Goal: Task Accomplishment & Management: Manage account settings

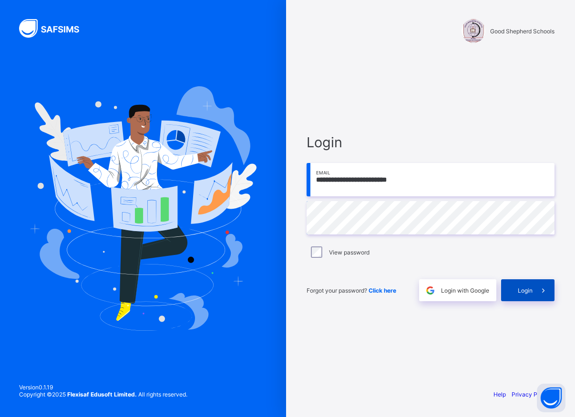
click at [530, 292] on span "Login" at bounding box center [525, 290] width 15 height 7
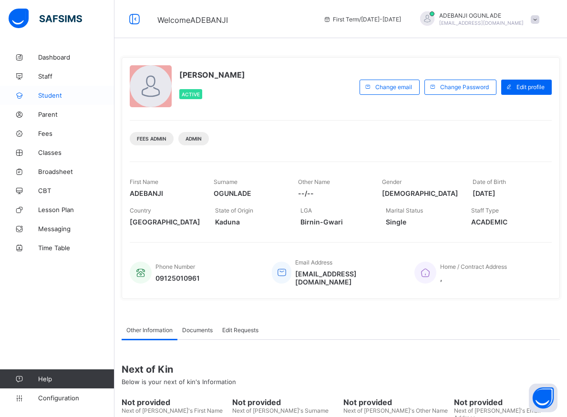
click at [52, 96] on span "Student" at bounding box center [76, 96] width 76 height 8
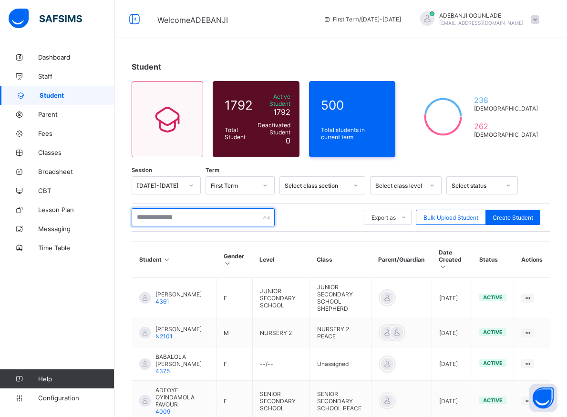
click at [189, 214] on input "text" at bounding box center [203, 217] width 143 height 18
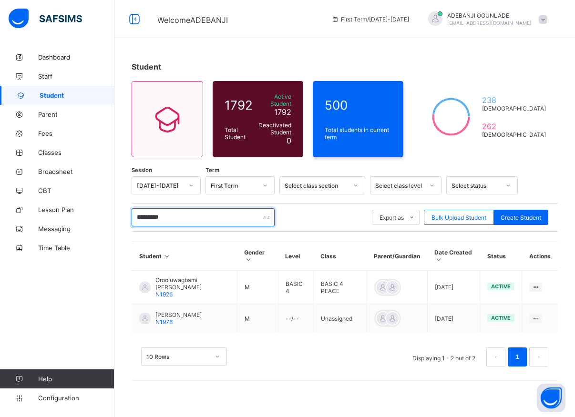
type input "*********"
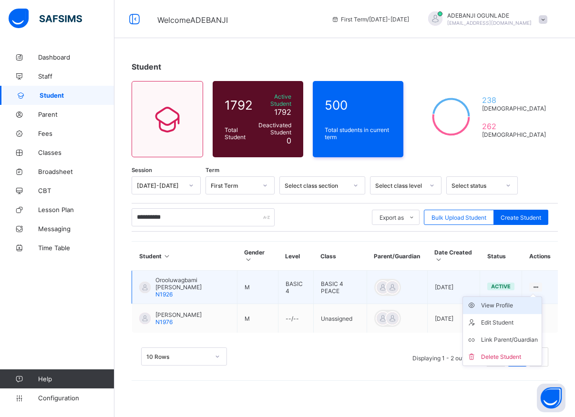
click at [507, 302] on div "View Profile" at bounding box center [509, 306] width 57 height 10
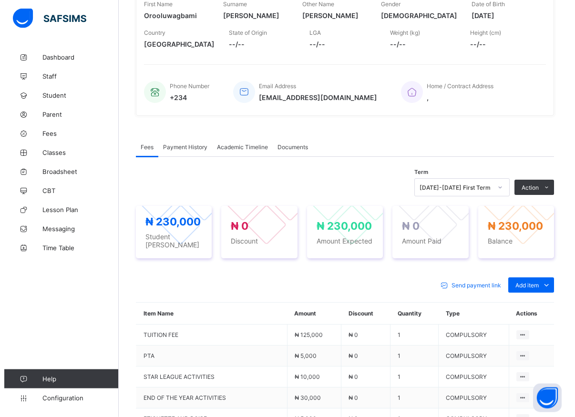
scroll to position [243, 0]
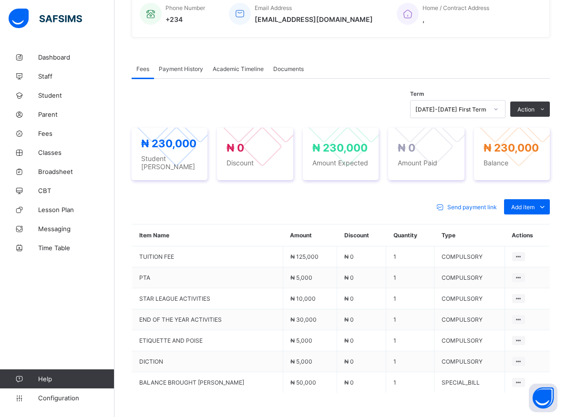
drag, startPoint x: 509, startPoint y: 144, endPoint x: 498, endPoint y: 143, distance: 11.1
click at [0, 0] on button "Manage Discount" at bounding box center [0, 0] width 0 height 0
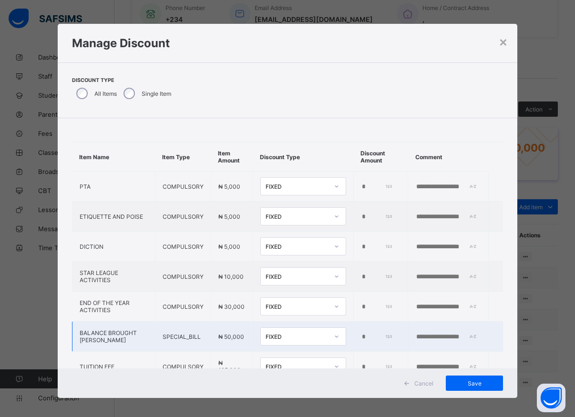
click at [361, 339] on input "*" at bounding box center [377, 337] width 32 height 8
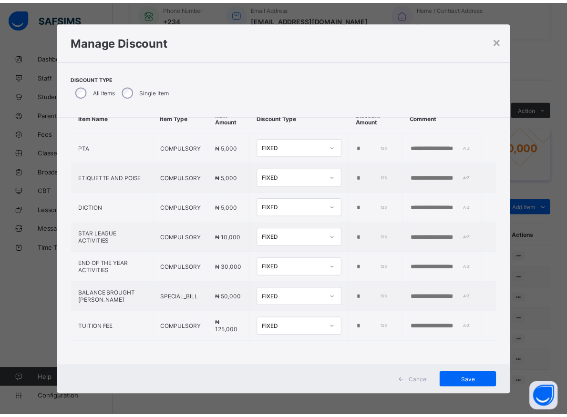
scroll to position [5, 0]
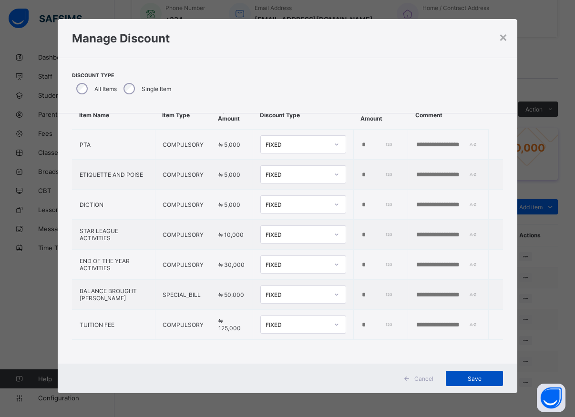
type input "*****"
click at [465, 375] on span "Save" at bounding box center [474, 378] width 43 height 7
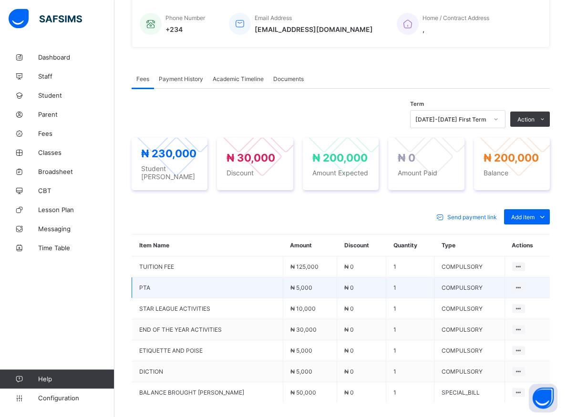
scroll to position [217, 0]
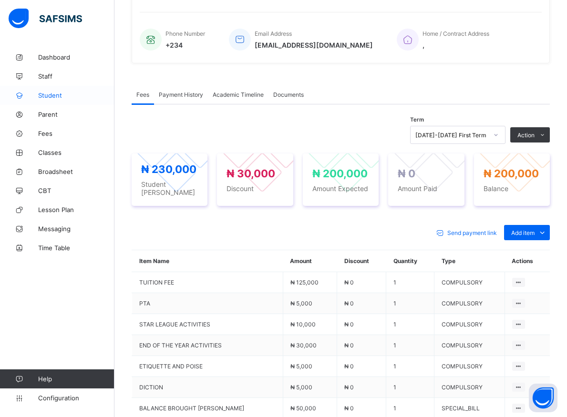
click at [49, 94] on span "Student" at bounding box center [76, 96] width 76 height 8
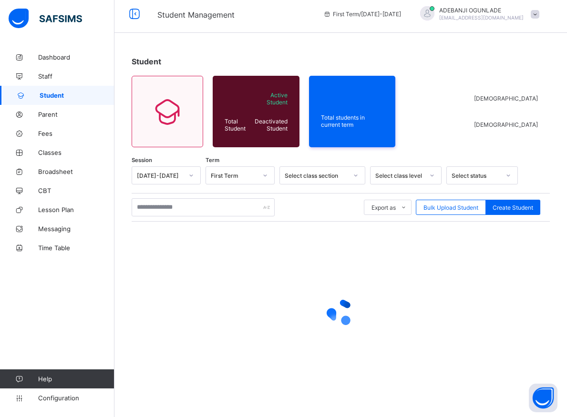
scroll to position [5, 0]
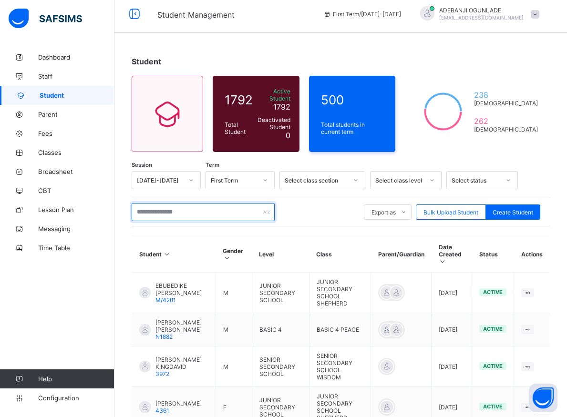
click at [185, 207] on input "text" at bounding box center [203, 212] width 143 height 18
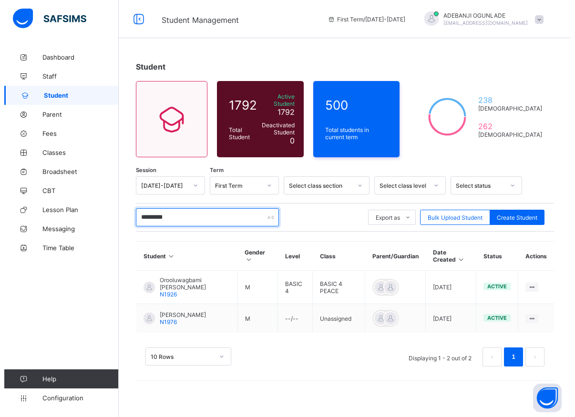
scroll to position [0, 0]
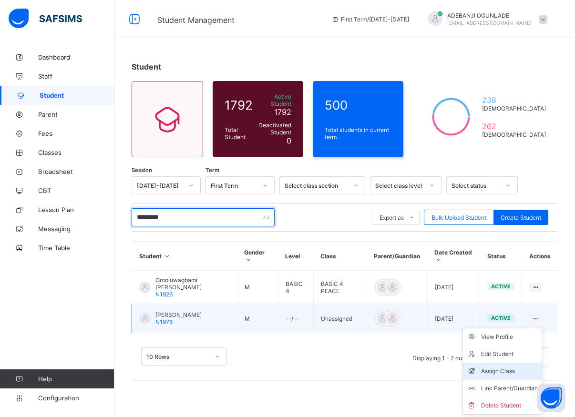
type input "*********"
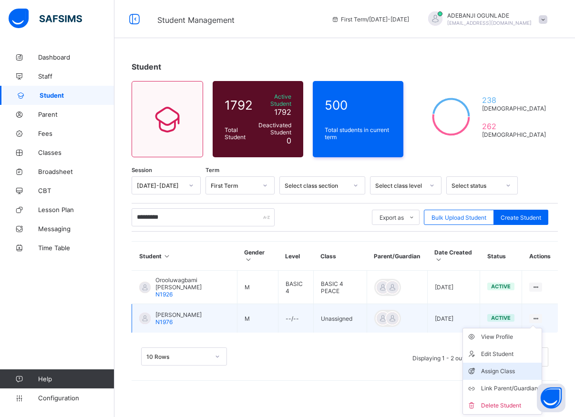
click at [508, 372] on div "Assign Class" at bounding box center [509, 372] width 57 height 10
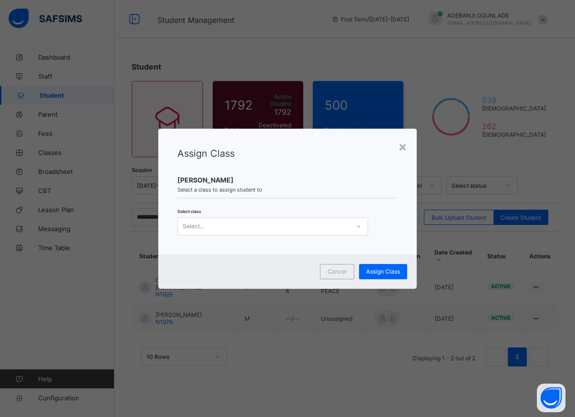
click at [359, 225] on icon at bounding box center [359, 227] width 6 height 10
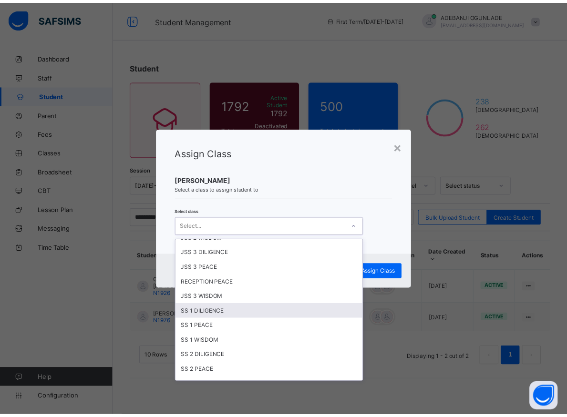
scroll to position [257, 0]
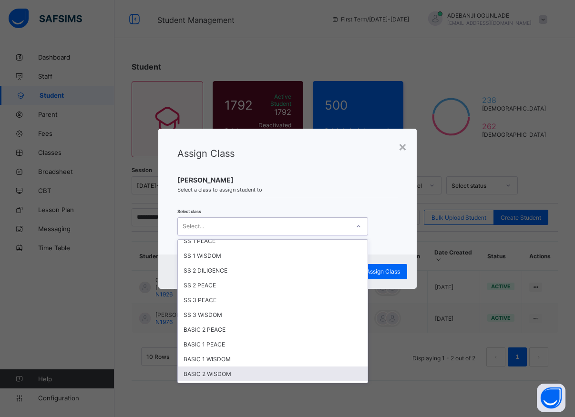
click at [216, 373] on div "BASIC 2 WISDOM" at bounding box center [273, 374] width 190 height 15
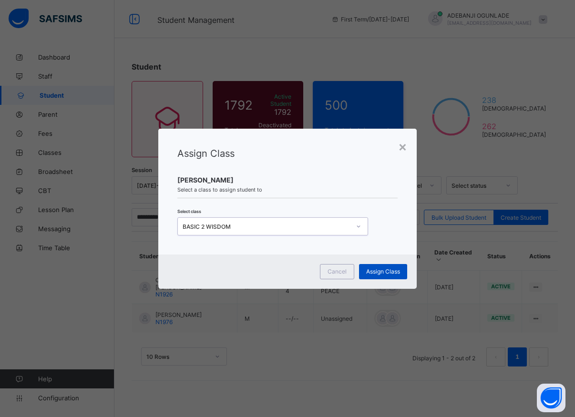
click at [384, 271] on span "Assign Class" at bounding box center [383, 271] width 34 height 7
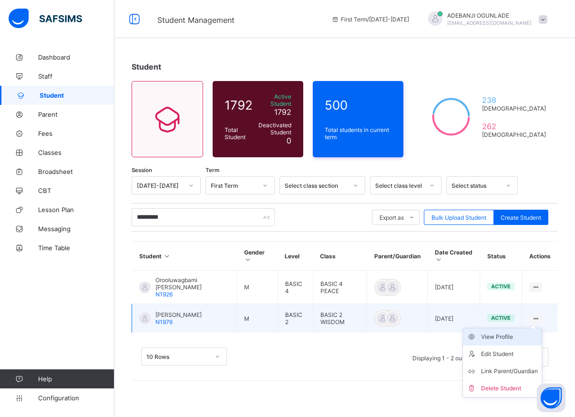
click at [489, 334] on div "View Profile" at bounding box center [509, 337] width 57 height 10
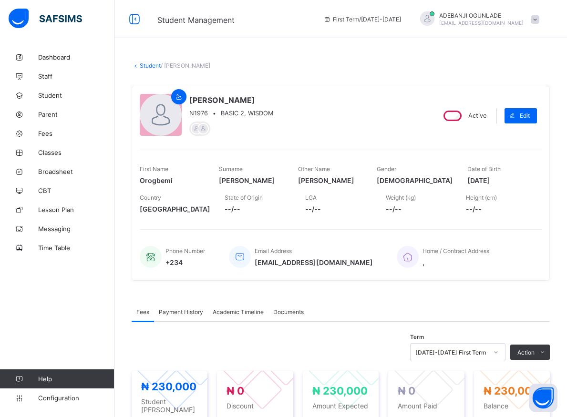
scroll to position [97, 0]
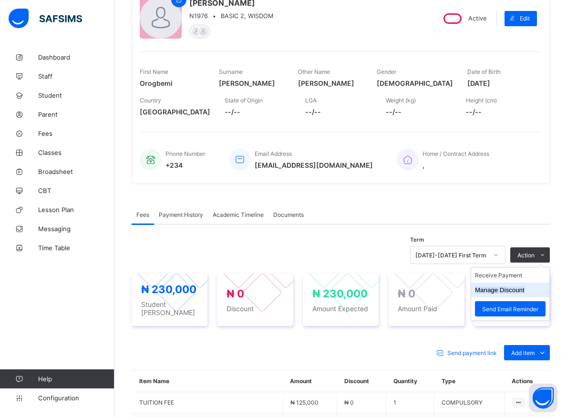
click at [503, 289] on button "Manage Discount" at bounding box center [500, 289] width 50 height 7
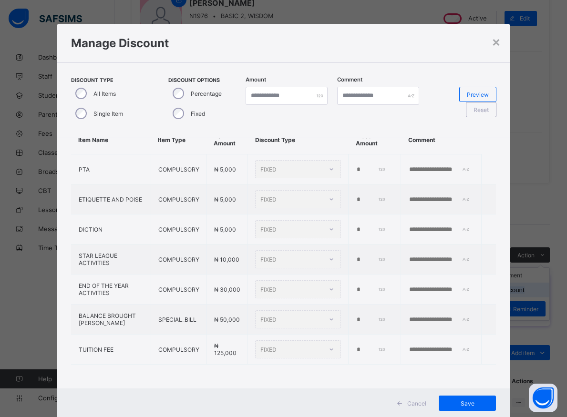
scroll to position [5, 0]
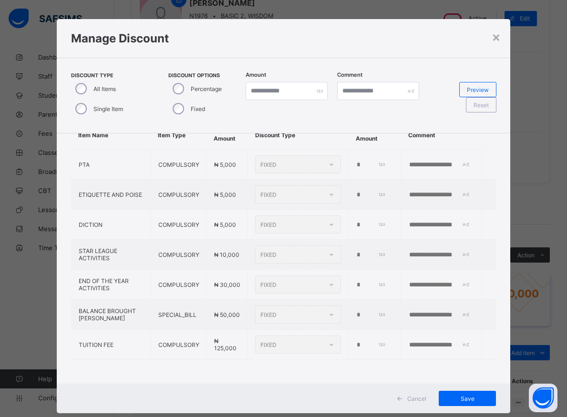
type input "*"
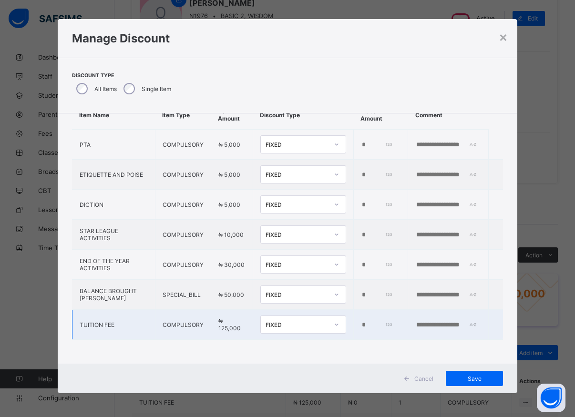
click at [361, 321] on input "*" at bounding box center [377, 325] width 32 height 8
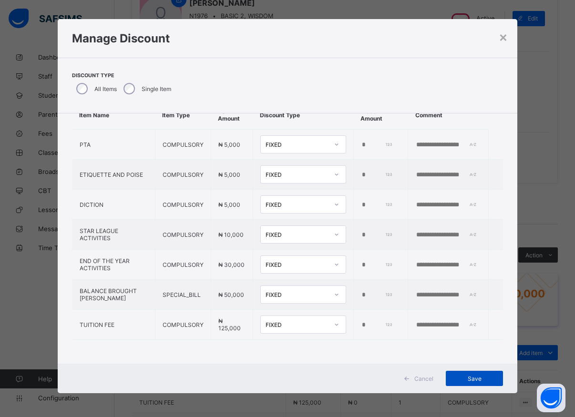
type input "*****"
click at [469, 379] on span "Save" at bounding box center [474, 378] width 43 height 7
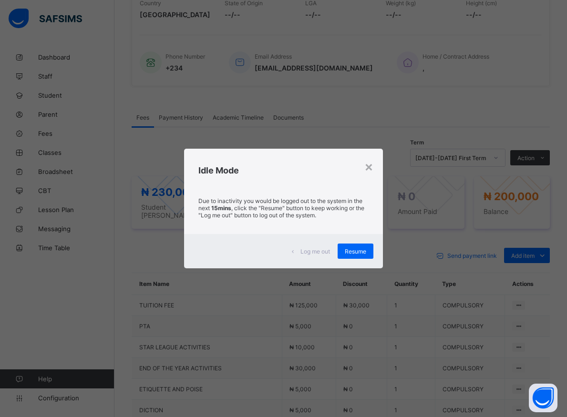
scroll to position [146, 0]
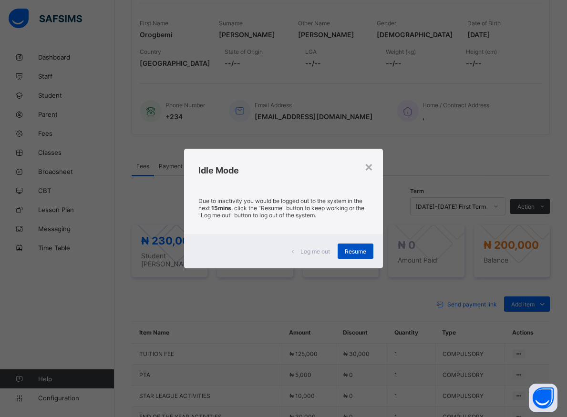
click at [357, 252] on span "Resume" at bounding box center [355, 251] width 21 height 7
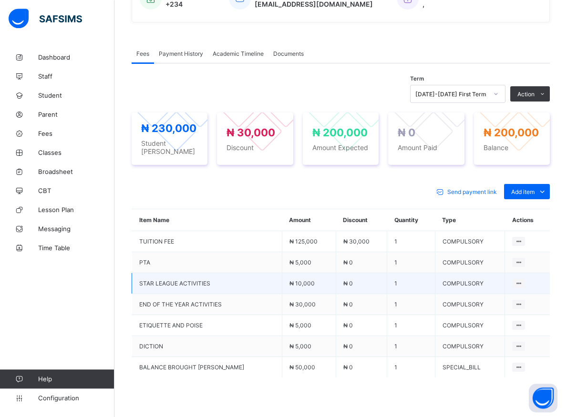
scroll to position [97, 0]
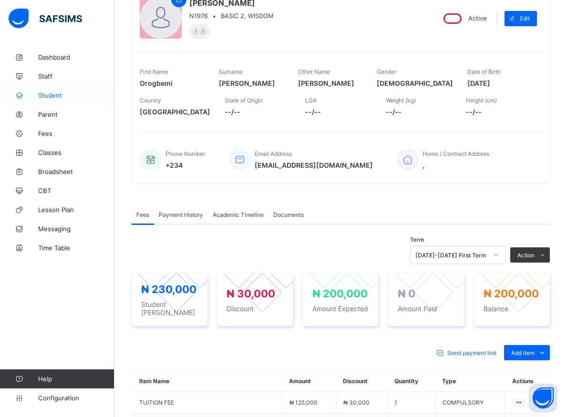
click at [52, 94] on span "Student" at bounding box center [76, 96] width 76 height 8
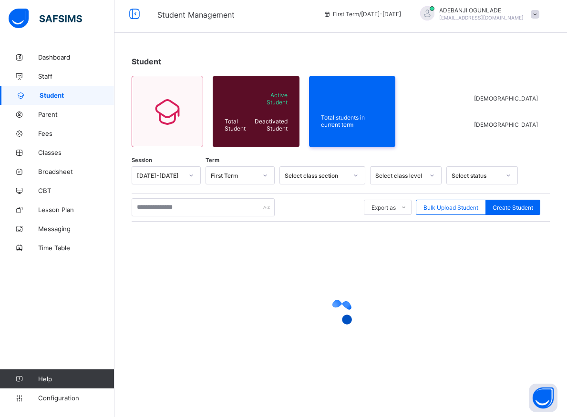
scroll to position [5, 0]
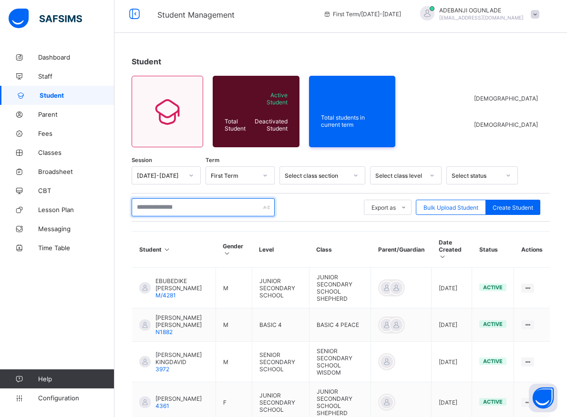
click at [193, 210] on input "text" at bounding box center [203, 207] width 143 height 18
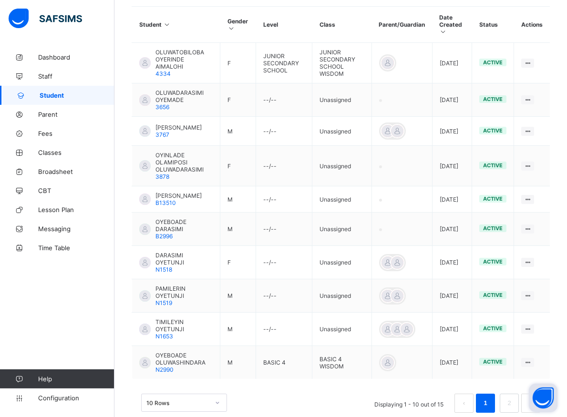
scroll to position [247, 0]
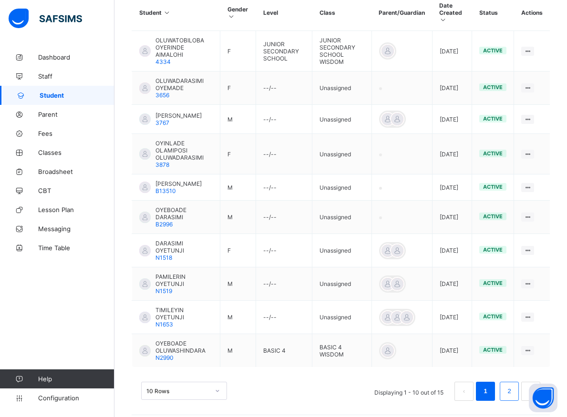
type input "*******"
click at [513, 385] on link "2" at bounding box center [508, 391] width 9 height 12
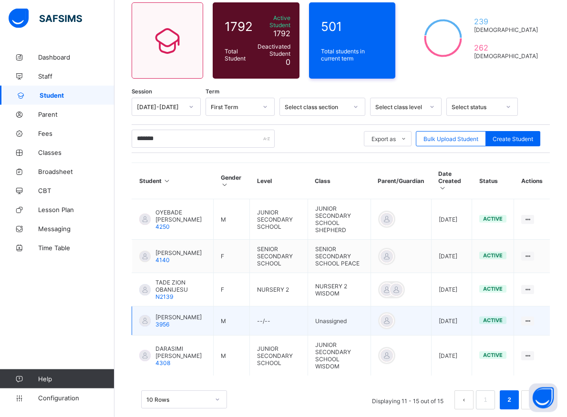
scroll to position [87, 0]
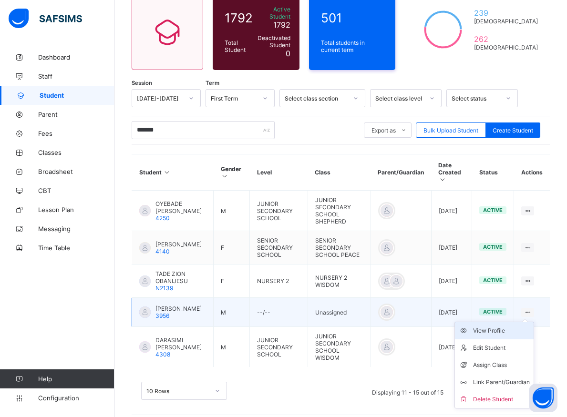
click at [473, 326] on icon at bounding box center [466, 331] width 14 height 10
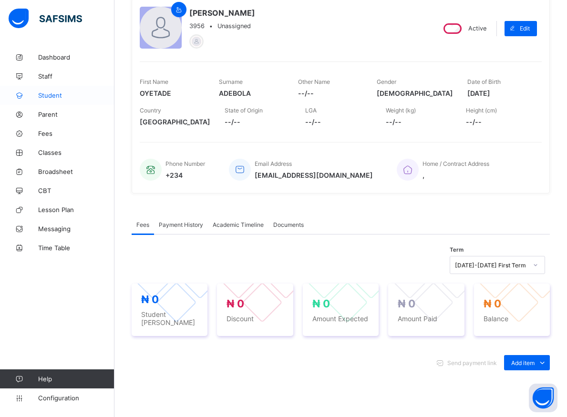
click at [41, 93] on span "Student" at bounding box center [76, 96] width 76 height 8
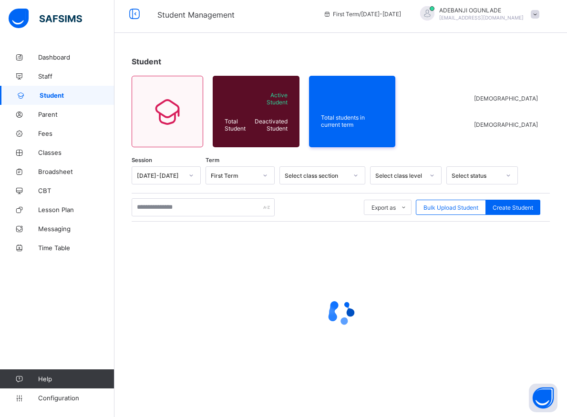
scroll to position [5, 0]
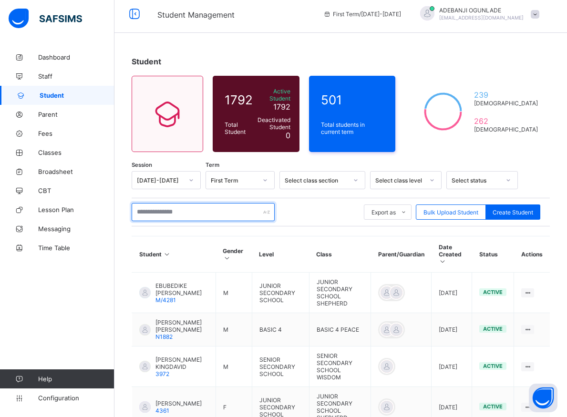
click at [205, 210] on input "text" at bounding box center [203, 212] width 143 height 18
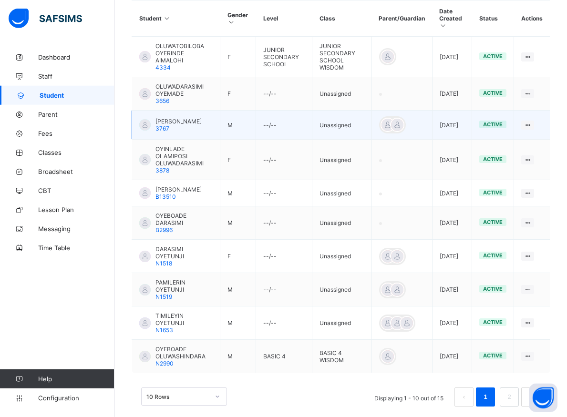
scroll to position [247, 0]
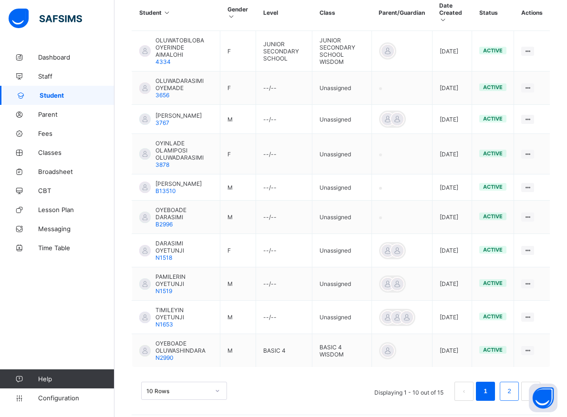
type input "*******"
click at [513, 385] on link "2" at bounding box center [508, 391] width 9 height 12
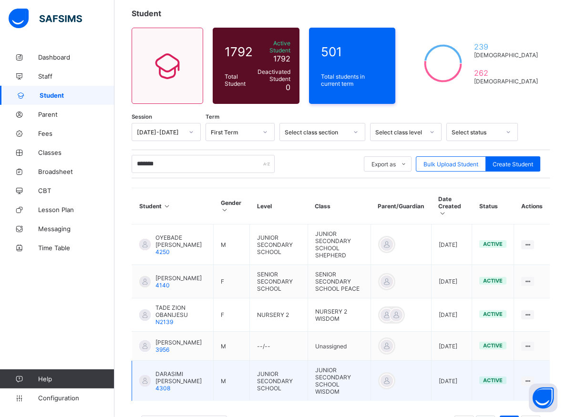
scroll to position [54, 0]
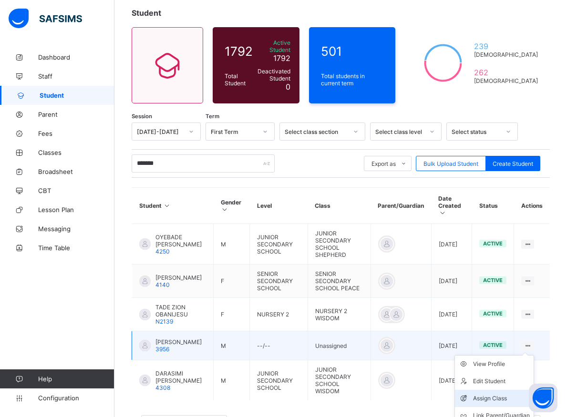
click at [493, 394] on div "Assign Class" at bounding box center [501, 399] width 57 height 10
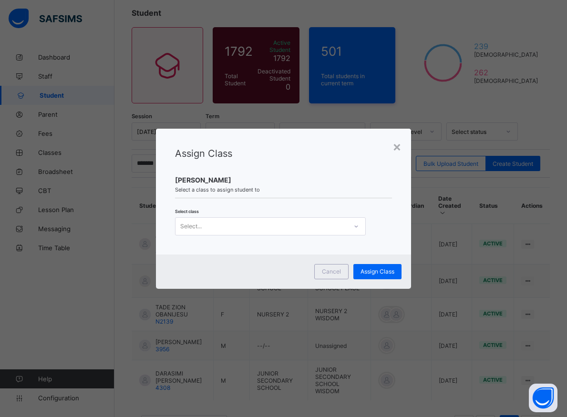
click at [353, 229] on icon at bounding box center [356, 227] width 6 height 10
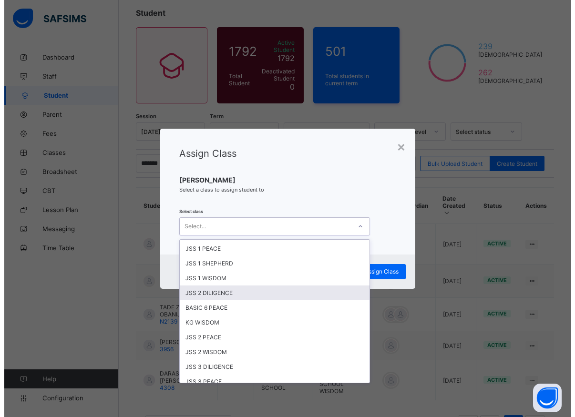
scroll to position [172, 0]
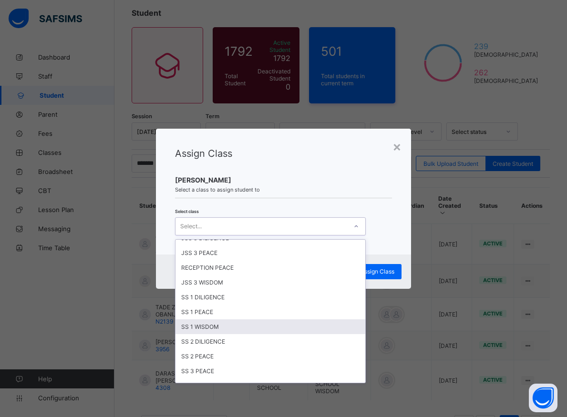
click at [199, 329] on div "SS 1 WISDOM" at bounding box center [270, 326] width 190 height 15
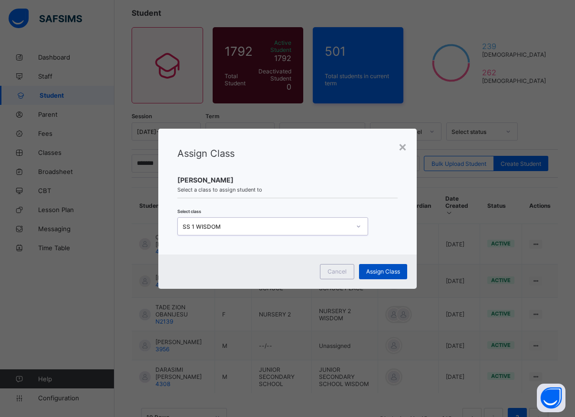
click at [370, 273] on span "Assign Class" at bounding box center [383, 271] width 34 height 7
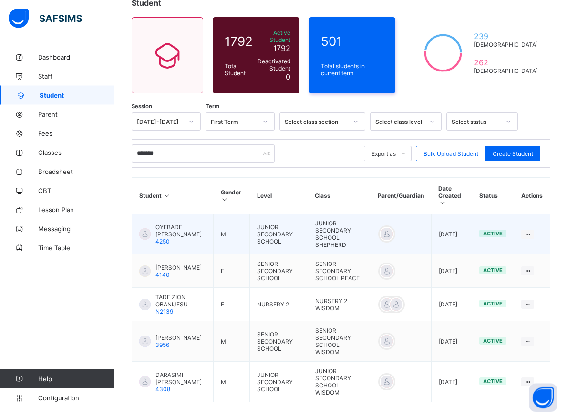
scroll to position [94, 0]
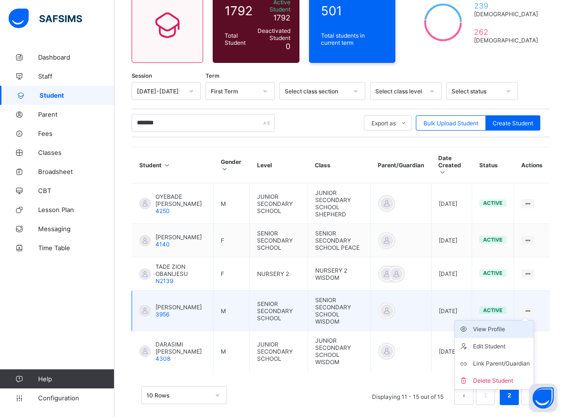
click at [497, 325] on div "View Profile" at bounding box center [501, 330] width 57 height 10
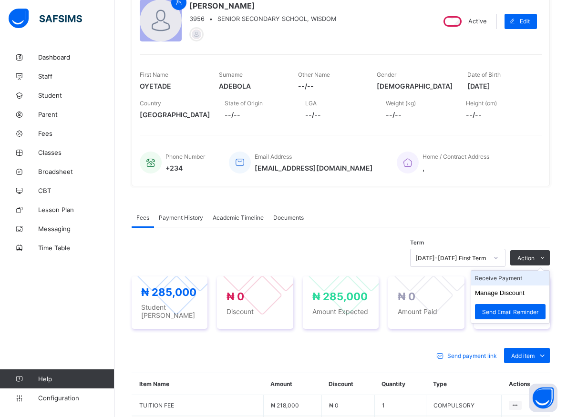
click at [510, 278] on li "Receive Payment" at bounding box center [510, 278] width 78 height 15
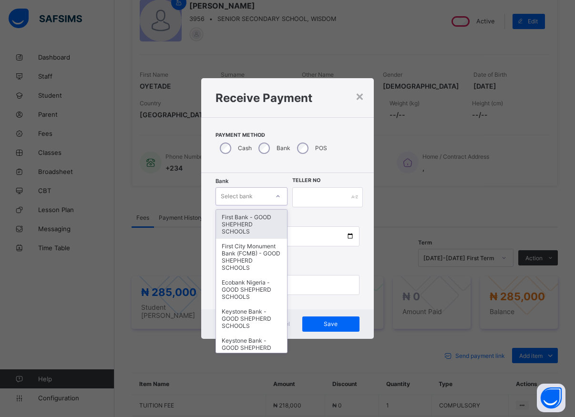
click at [278, 198] on icon at bounding box center [278, 197] width 6 height 10
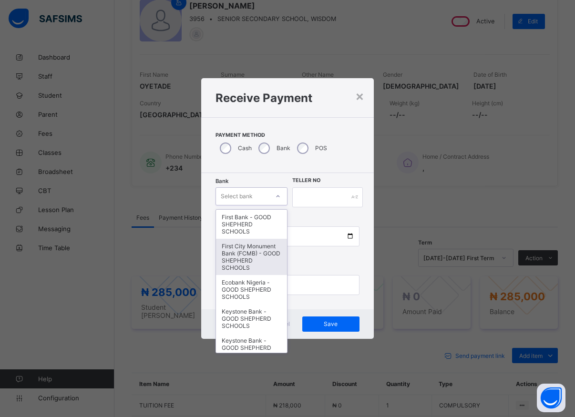
click at [247, 258] on div "First City Monument Bank (FCMB) - GOOD SHEPHERD SCHOOLS" at bounding box center [251, 257] width 71 height 36
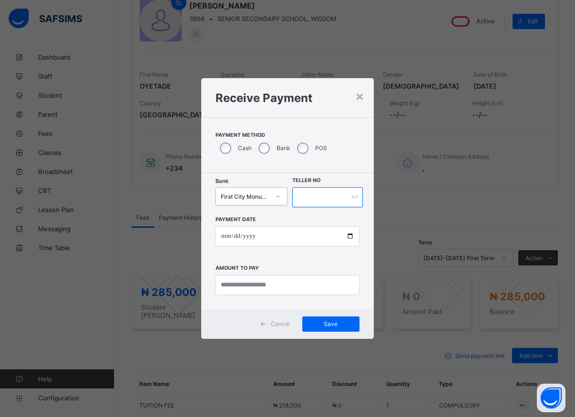
click at [303, 195] on input "text" at bounding box center [327, 197] width 71 height 20
type input "*****"
click at [352, 237] on input "date" at bounding box center [287, 236] width 144 height 20
type input "**********"
click at [260, 284] on input "currency" at bounding box center [287, 285] width 144 height 20
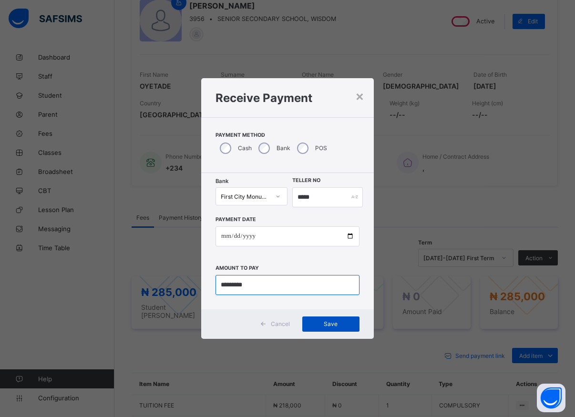
type input "*********"
click at [320, 321] on span "Save" at bounding box center [330, 323] width 43 height 7
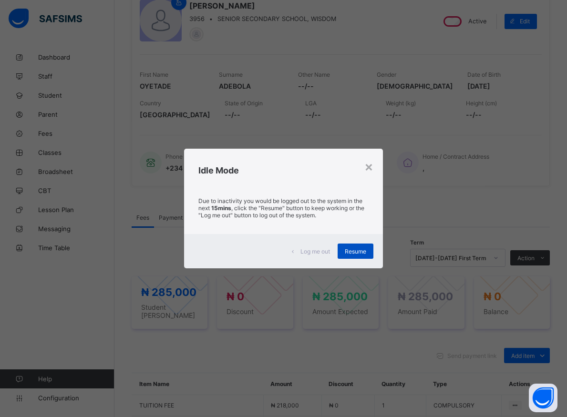
click at [354, 254] on span "Resume" at bounding box center [355, 251] width 21 height 7
click at [366, 252] on span "Resume" at bounding box center [355, 251] width 21 height 7
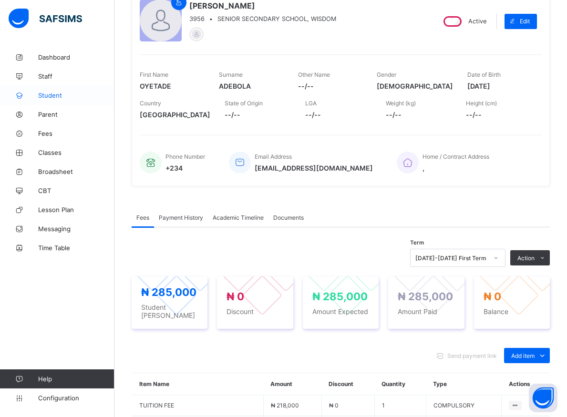
click at [48, 98] on span "Student" at bounding box center [76, 96] width 76 height 8
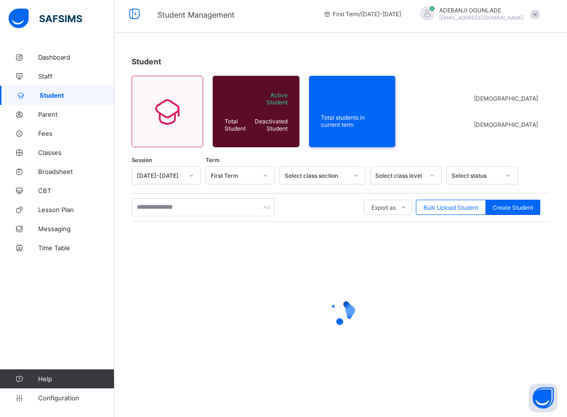
scroll to position [5, 0]
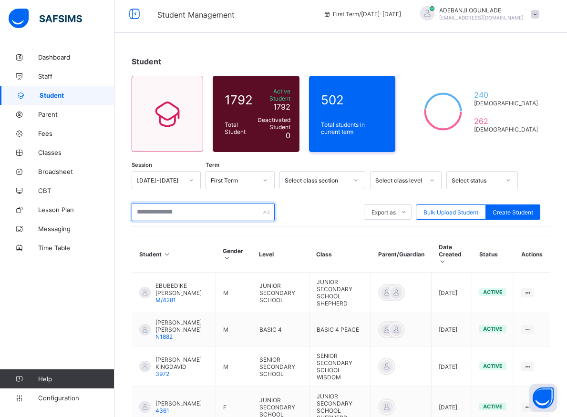
click at [180, 206] on input "text" at bounding box center [203, 212] width 143 height 18
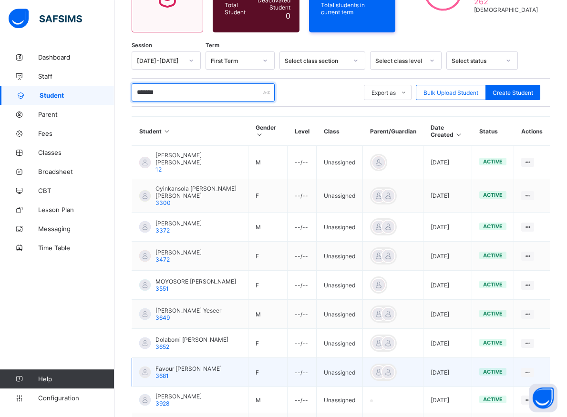
scroll to position [200, 0]
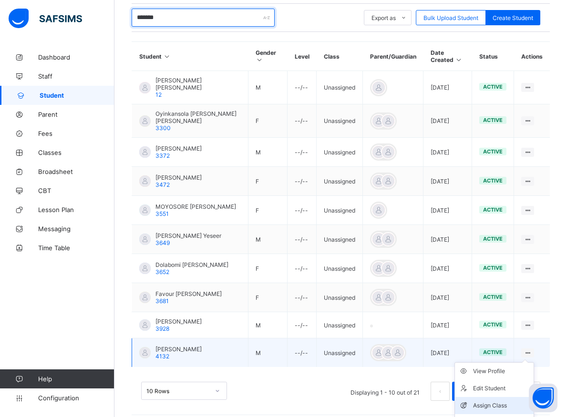
type input "*******"
click at [492, 403] on div "Assign Class" at bounding box center [501, 406] width 57 height 10
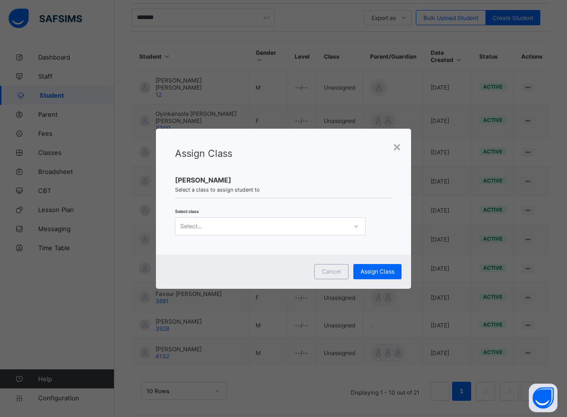
click at [354, 225] on icon at bounding box center [356, 227] width 6 height 10
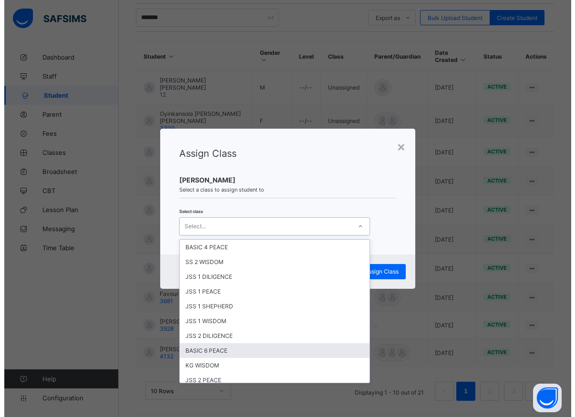
scroll to position [129, 0]
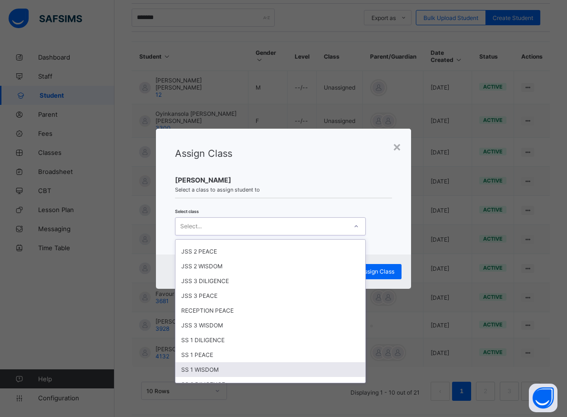
click at [204, 371] on div "SS 1 WISDOM" at bounding box center [270, 369] width 190 height 15
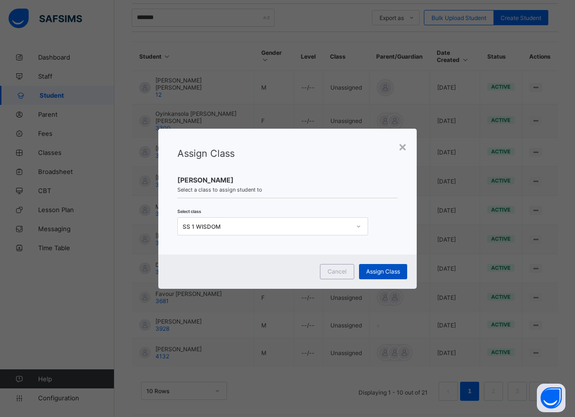
click at [392, 272] on span "Assign Class" at bounding box center [383, 271] width 34 height 7
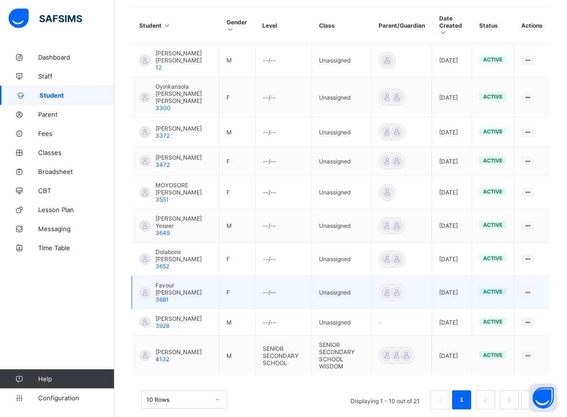
scroll to position [261, 0]
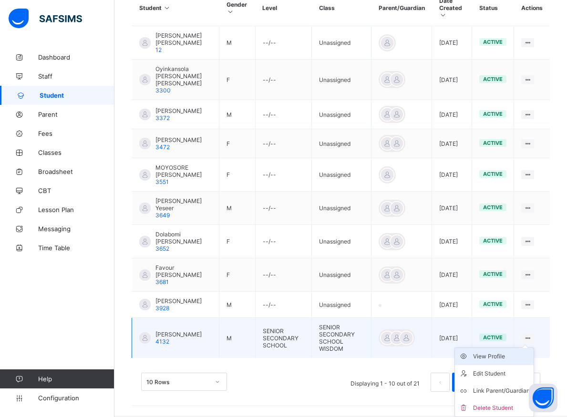
click at [497, 357] on div "View Profile" at bounding box center [501, 357] width 57 height 10
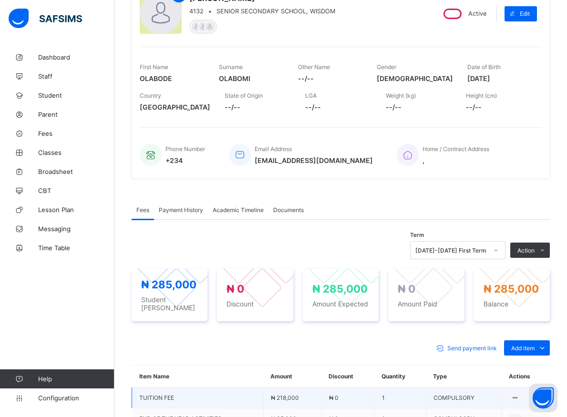
scroll to position [199, 0]
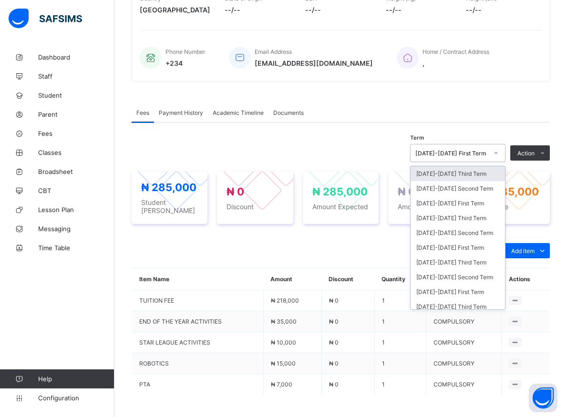
click at [500, 152] on div at bounding box center [496, 152] width 16 height 15
click at [455, 219] on div "[DATE]-[DATE] Third Term" at bounding box center [457, 218] width 94 height 15
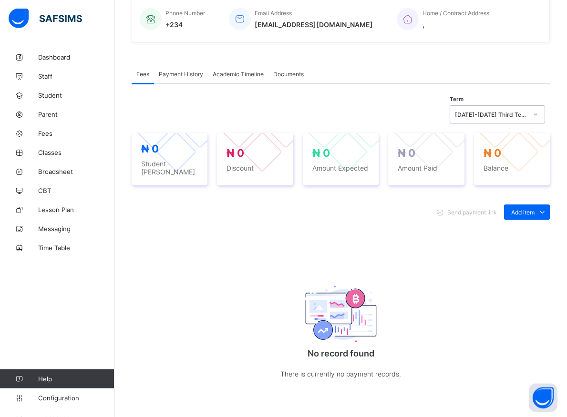
scroll to position [259, 0]
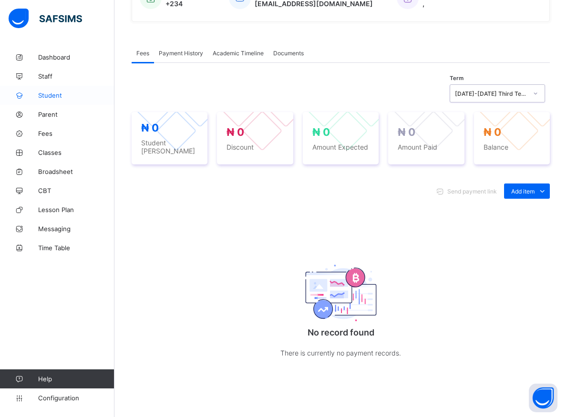
click at [51, 96] on span "Student" at bounding box center [76, 96] width 76 height 8
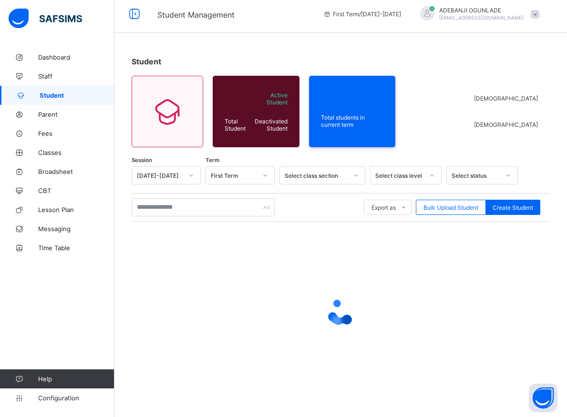
scroll to position [5, 0]
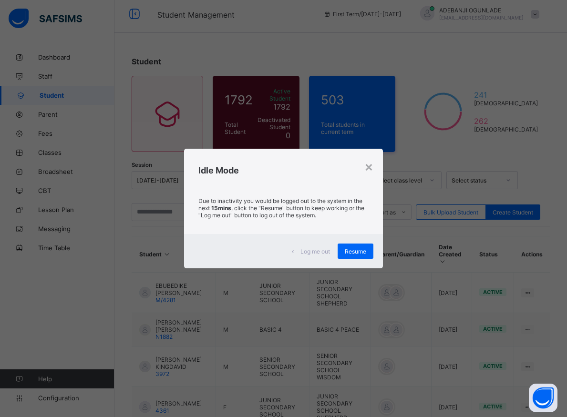
click at [360, 250] on span "Resume" at bounding box center [355, 251] width 21 height 7
drag, startPoint x: 355, startPoint y: 250, endPoint x: 358, endPoint y: 255, distance: 6.0
click at [358, 253] on span "Resume" at bounding box center [355, 251] width 21 height 7
